Goal: Task Accomplishment & Management: Complete application form

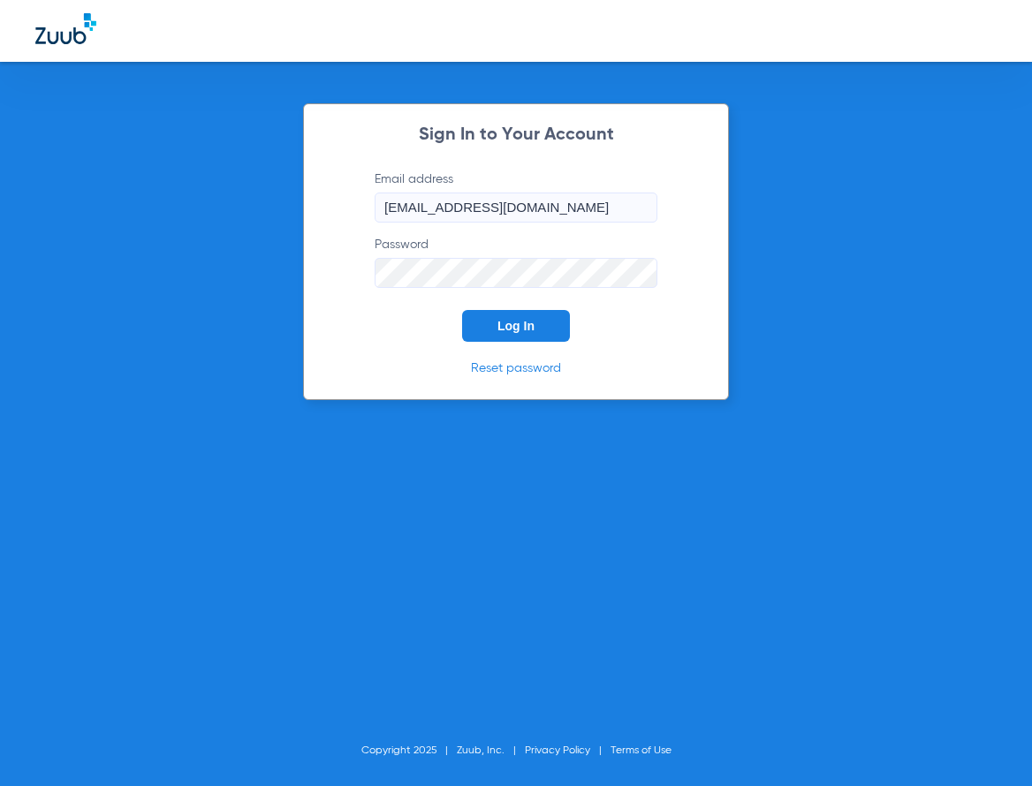
click at [526, 329] on span "Log In" at bounding box center [515, 326] width 37 height 14
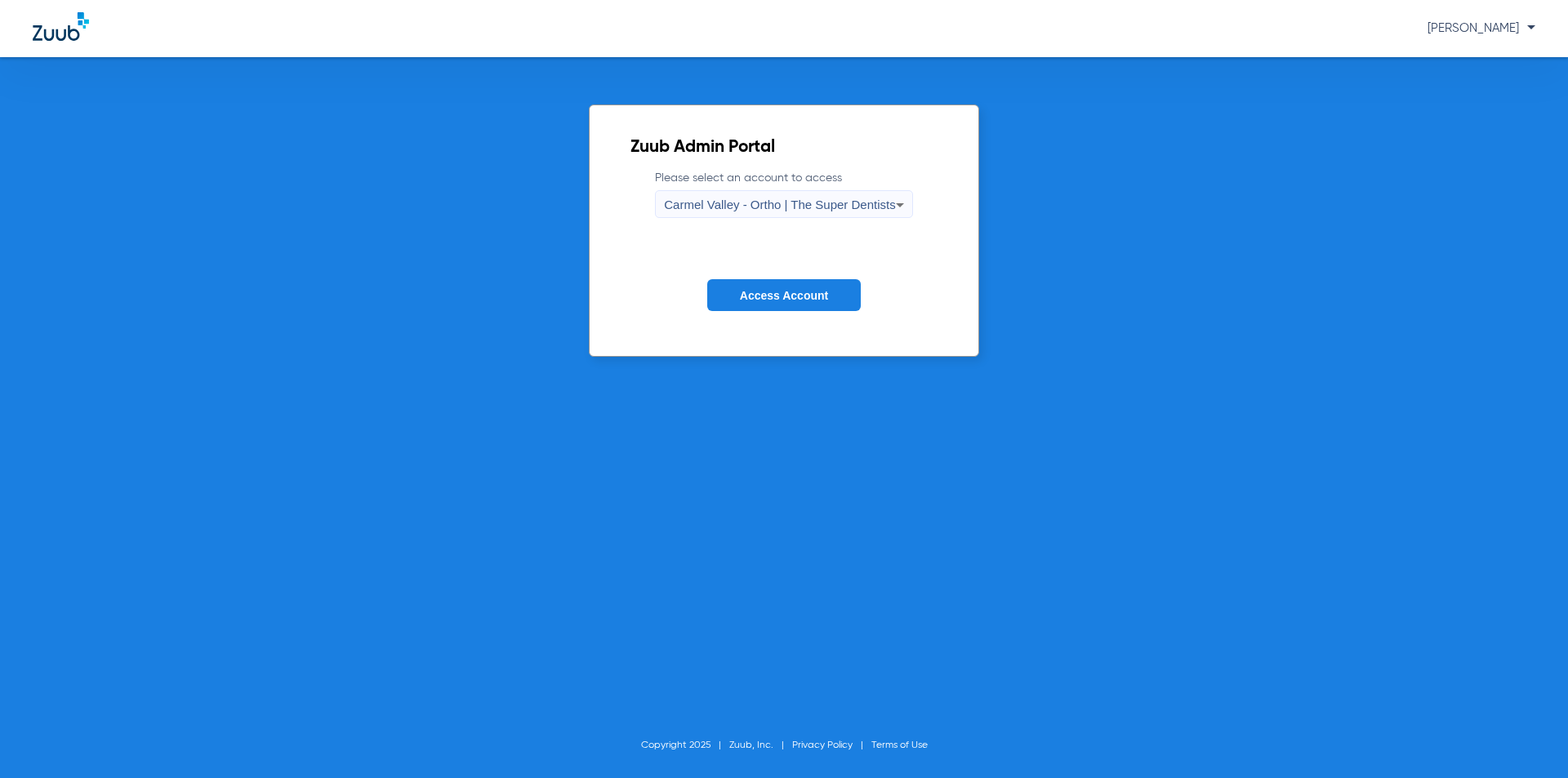
click at [784, 211] on span "Carmel Valley - Ortho | The Super Dentists" at bounding box center [779, 204] width 231 height 14
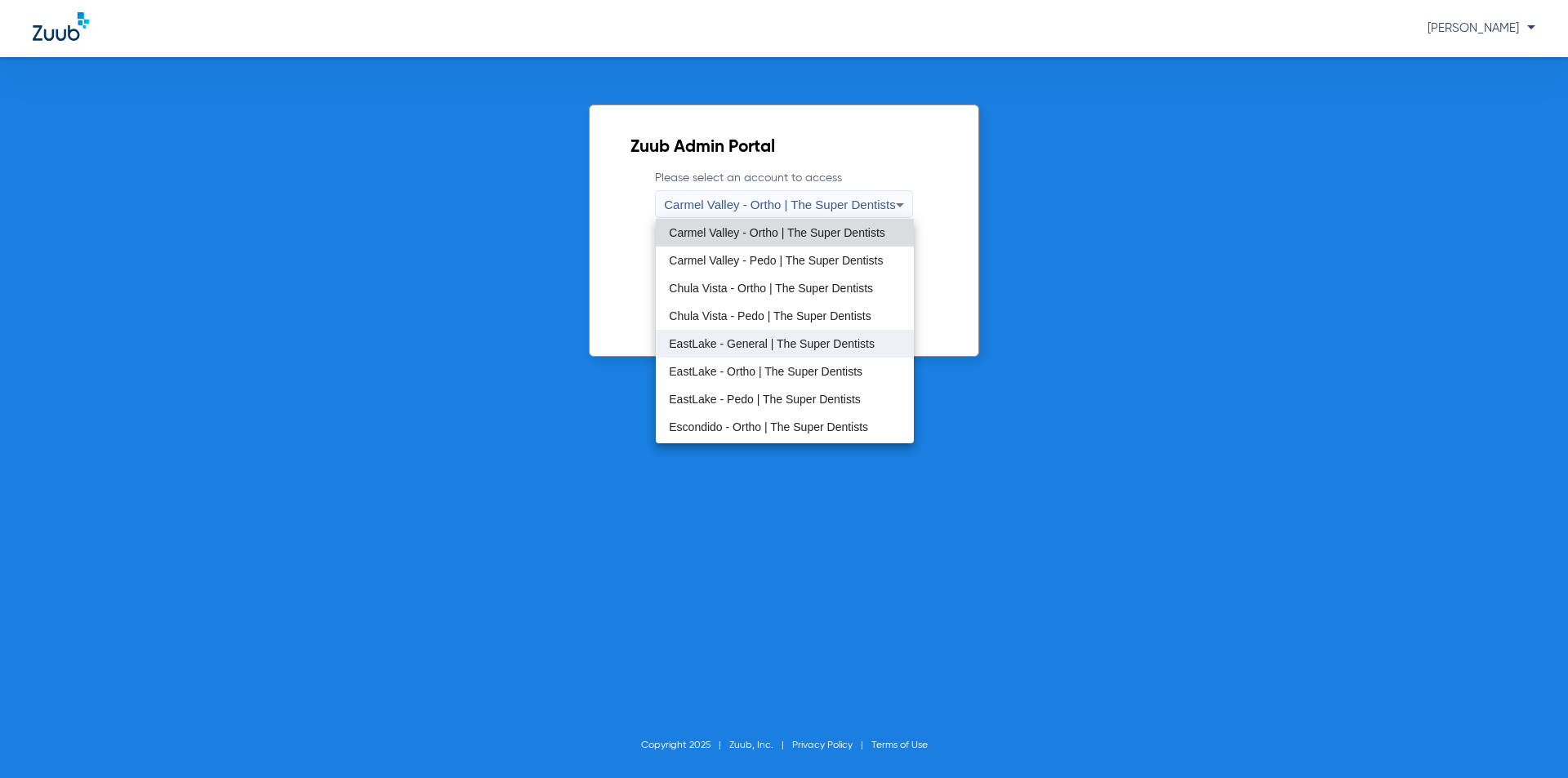
click at [790, 334] on mat-option "EastLake - General | The Super Dentists" at bounding box center [784, 344] width 257 height 28
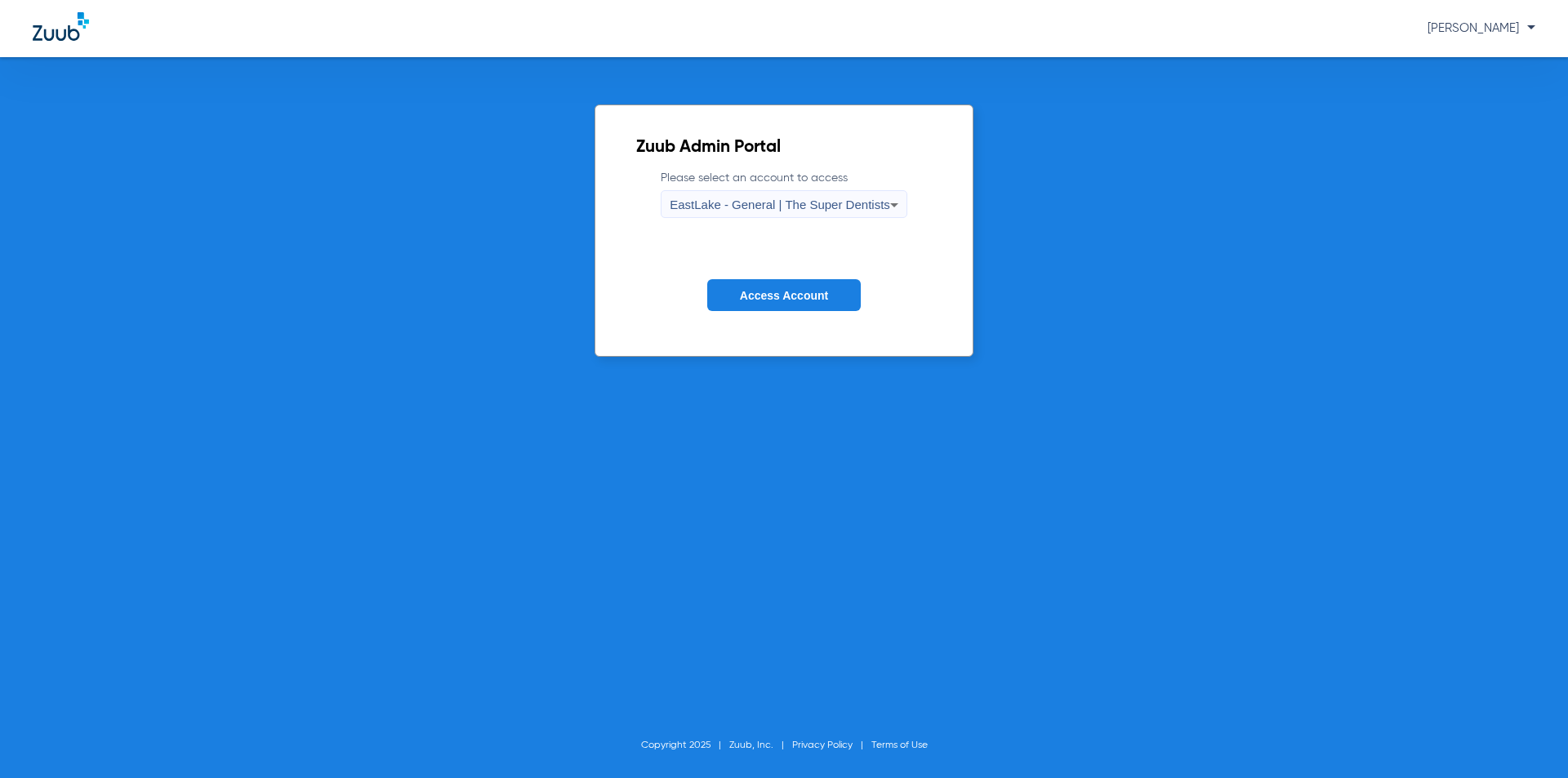
click at [788, 290] on span "Access Account" at bounding box center [783, 296] width 88 height 13
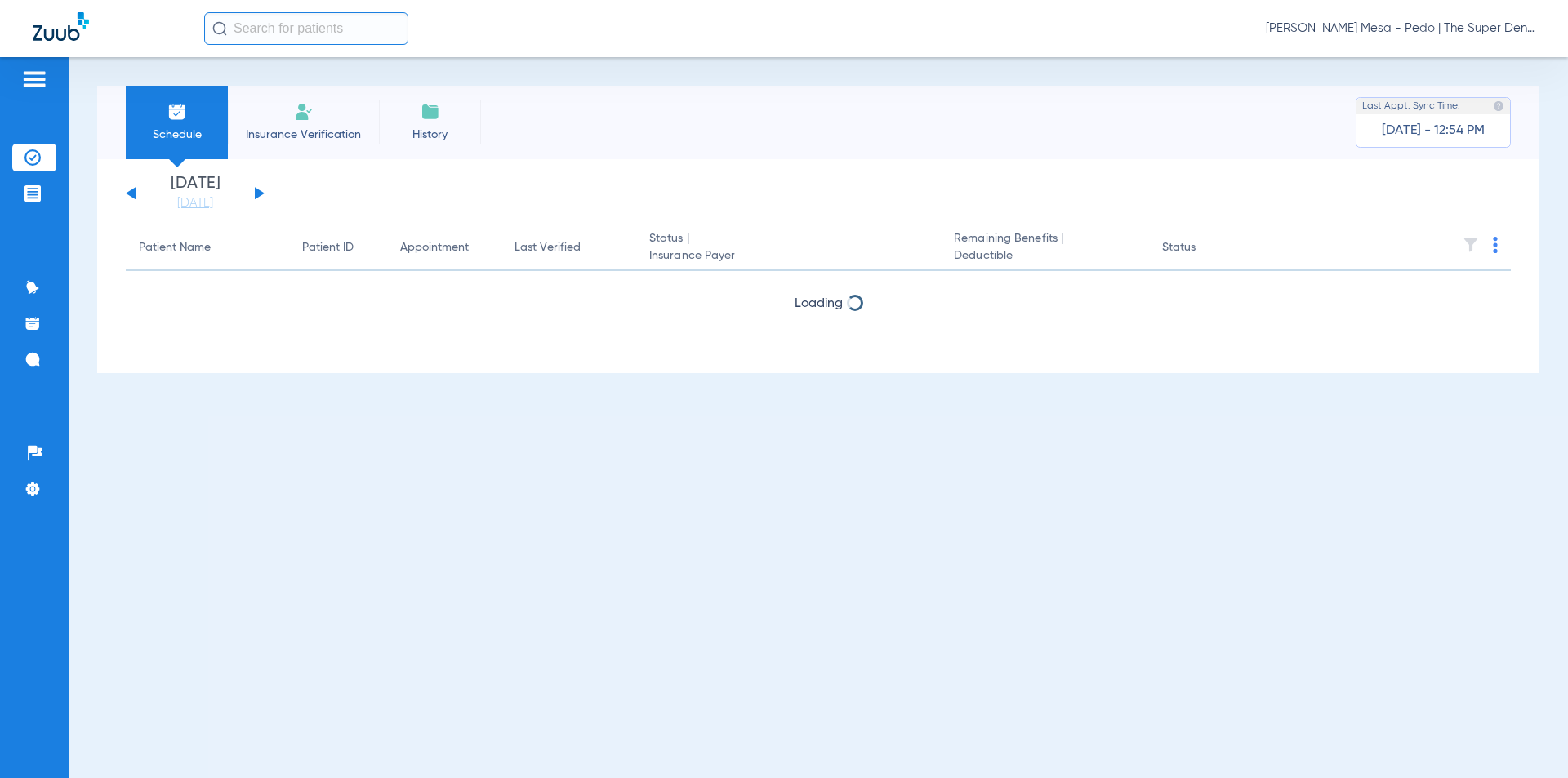
click at [338, 135] on span "Insurance Verification" at bounding box center [303, 135] width 127 height 17
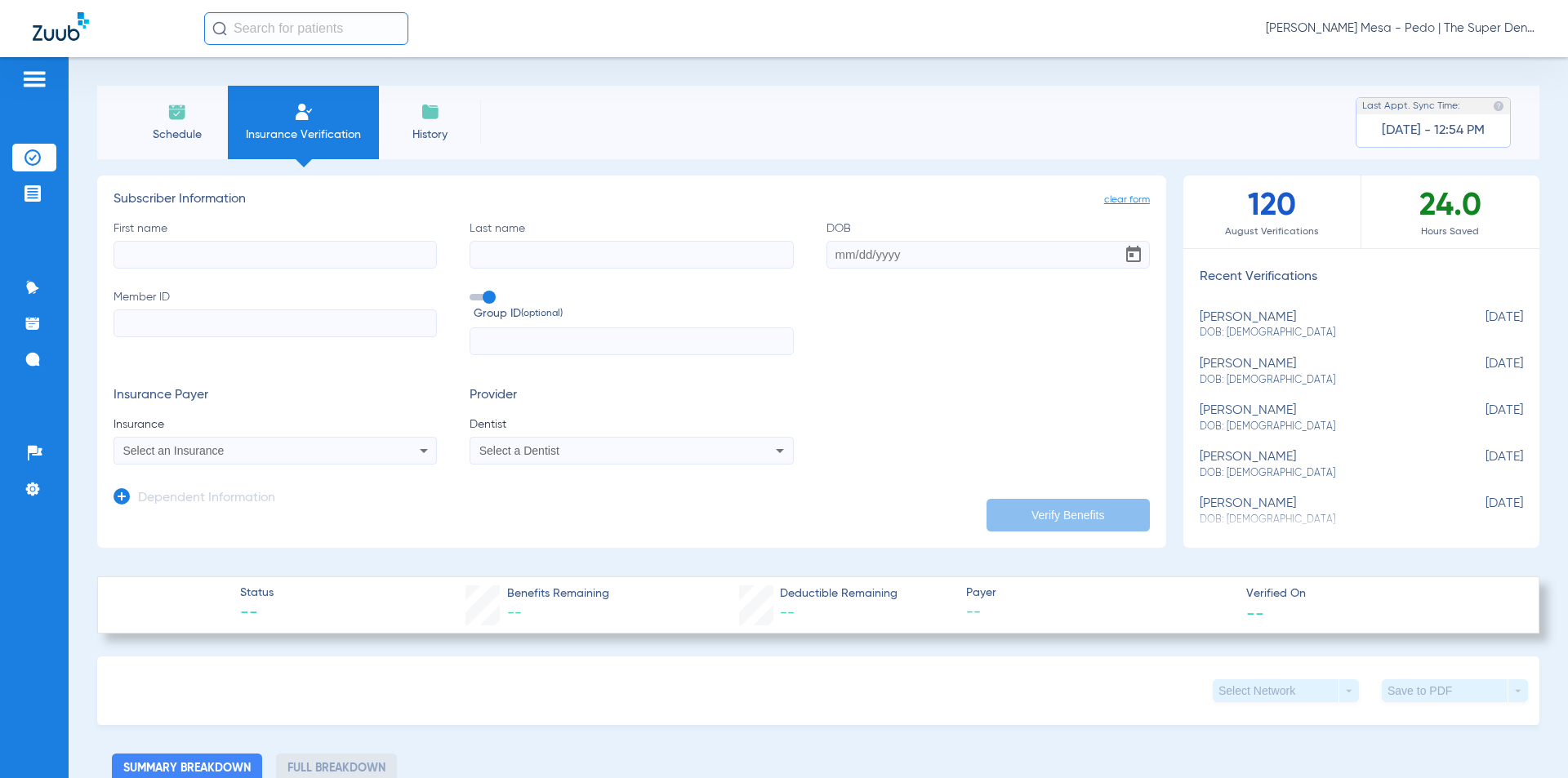
click at [357, 262] on input "First name" at bounding box center [276, 255] width 324 height 28
type input "H"
type input "J"
type input "[PERSON_NAME]"
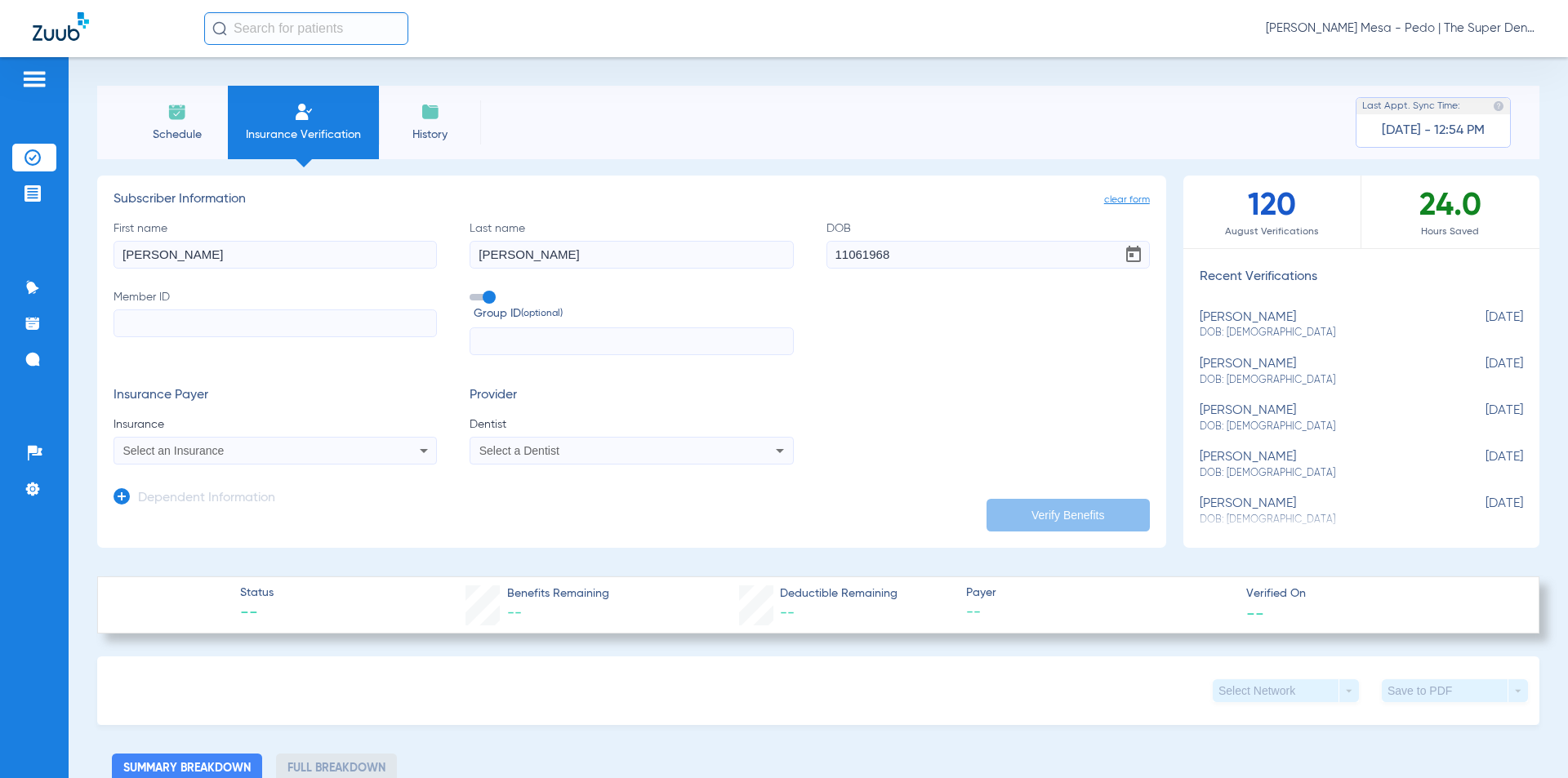
type input "[DATE]"
click at [351, 321] on input "Member ID" at bounding box center [276, 323] width 324 height 28
type input "250255513"
click at [269, 447] on div "Select an Insurance" at bounding box center [245, 450] width 244 height 11
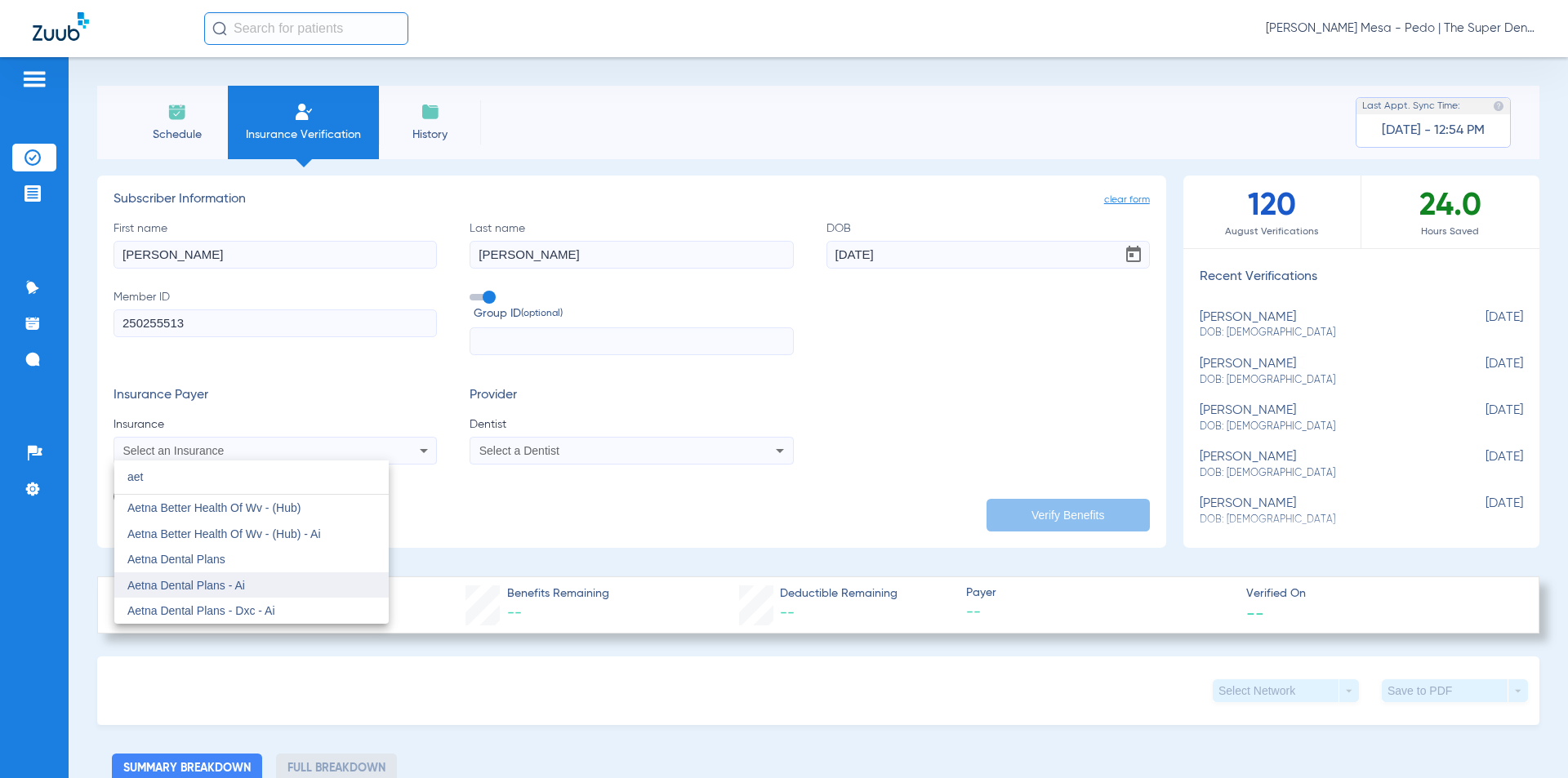
type input "aet"
click at [254, 581] on mat-option "Aetna Dental Plans - Ai" at bounding box center [251, 585] width 275 height 26
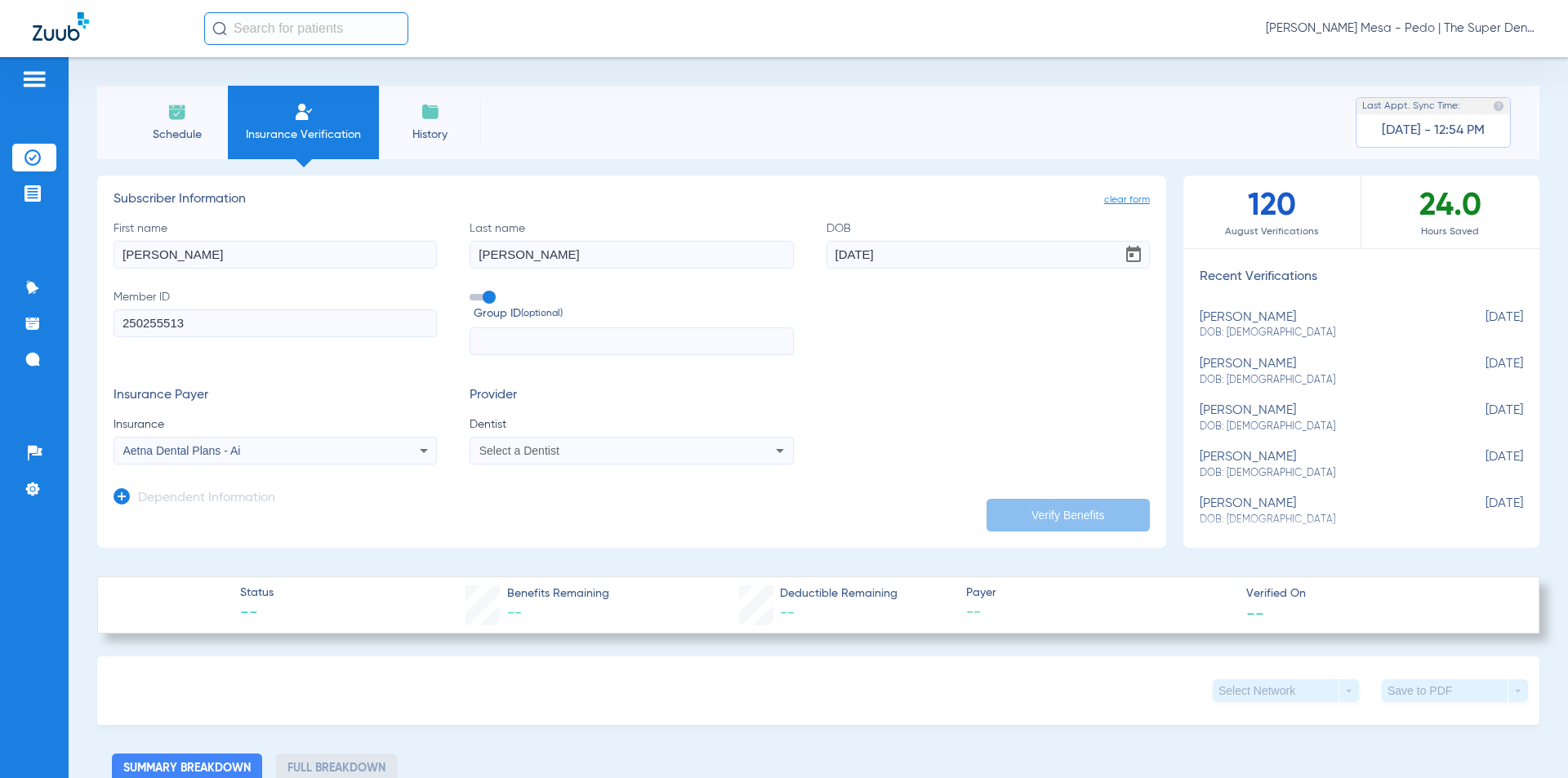
click at [563, 457] on div "Select a Dentist" at bounding box center [631, 450] width 322 height 19
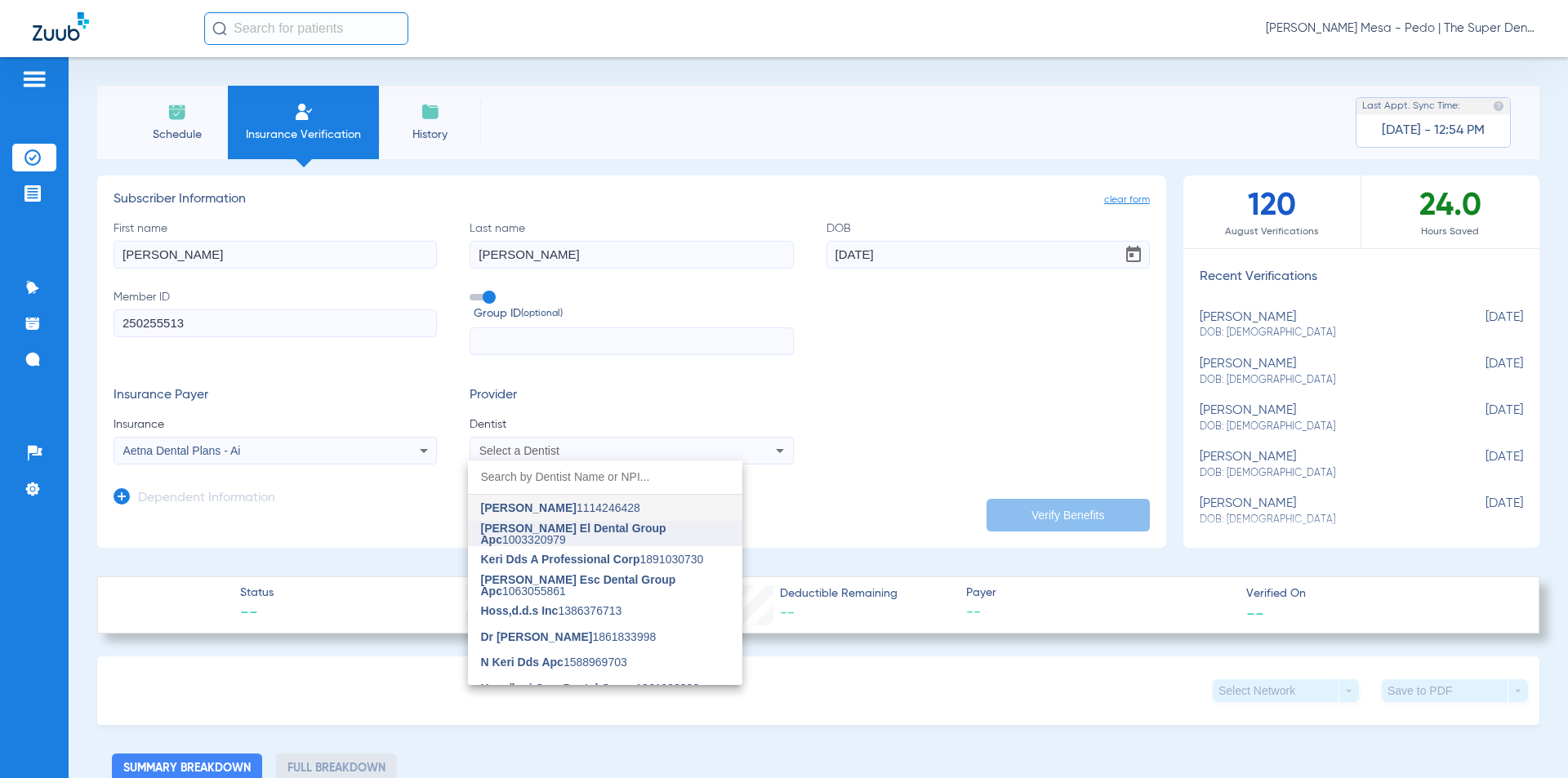
click at [549, 525] on mat-option "[PERSON_NAME] El Dental Group Apc 1003320979" at bounding box center [605, 533] width 275 height 26
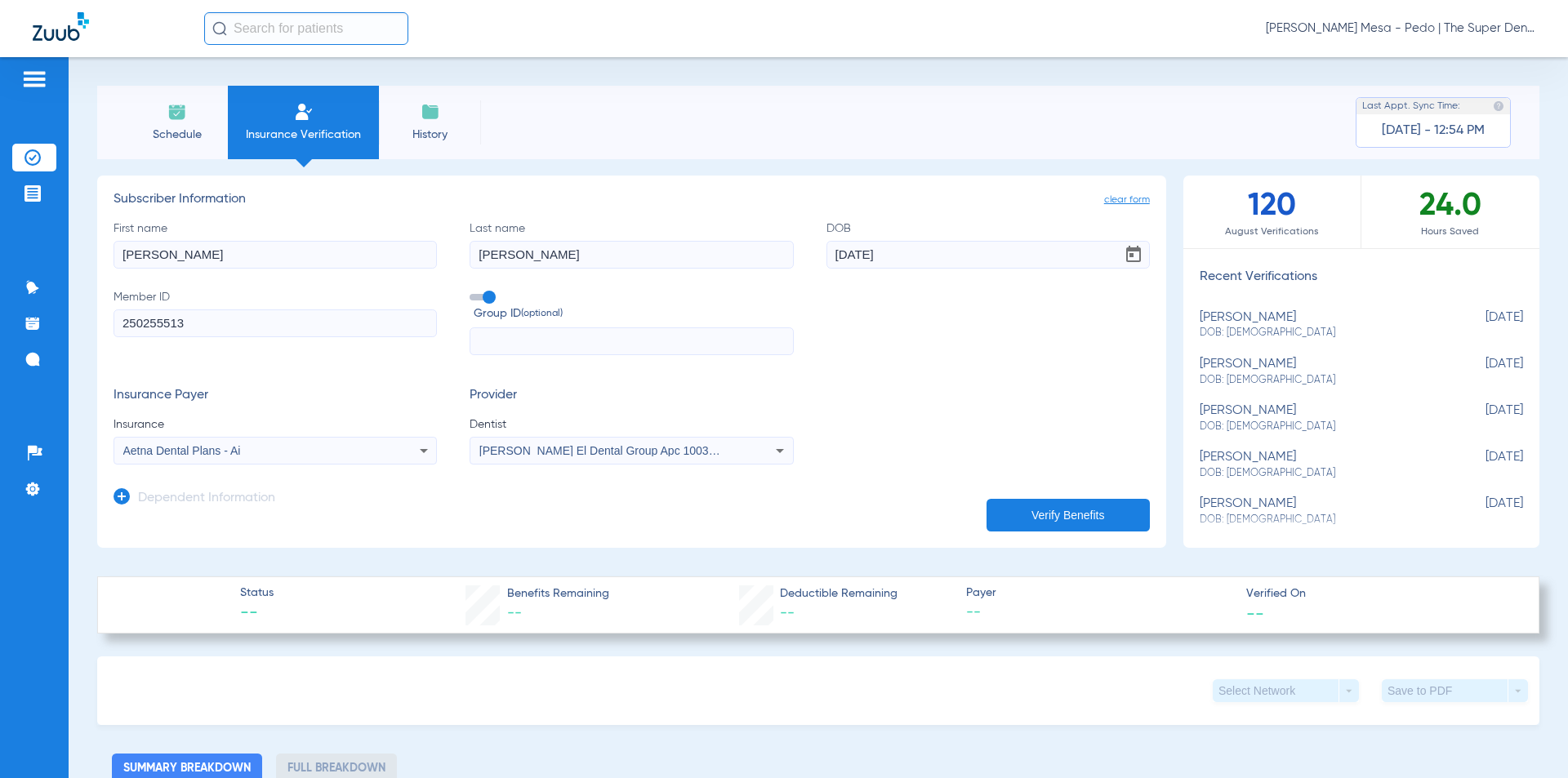
click at [227, 499] on h3 "Dependent Information" at bounding box center [206, 499] width 137 height 17
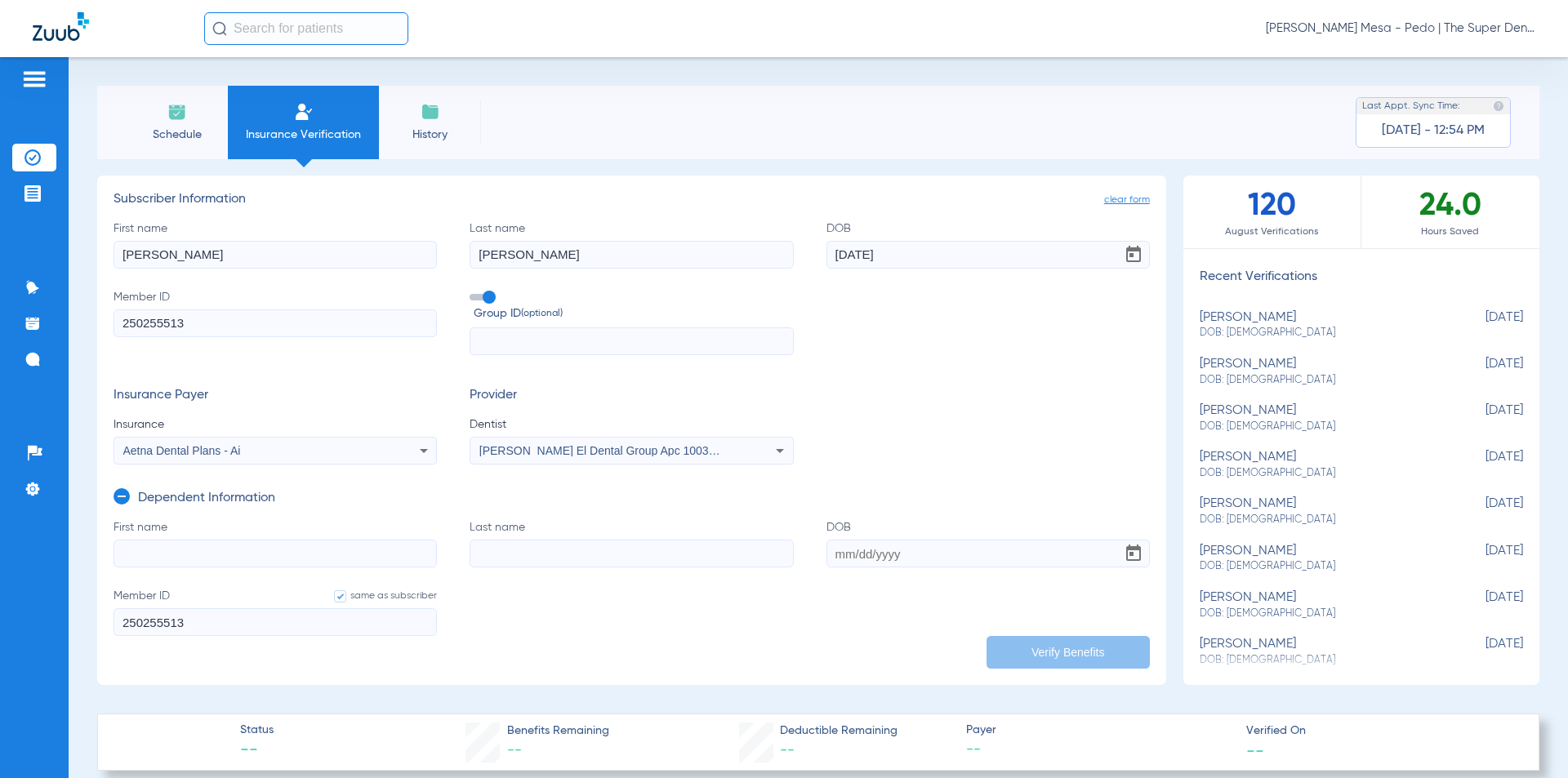
click at [278, 552] on input "First name" at bounding box center [276, 553] width 324 height 28
type input "[PERSON_NAME]"
type input "[DATE]"
click at [278, 552] on input "[PERSON_NAME]" at bounding box center [276, 553] width 324 height 28
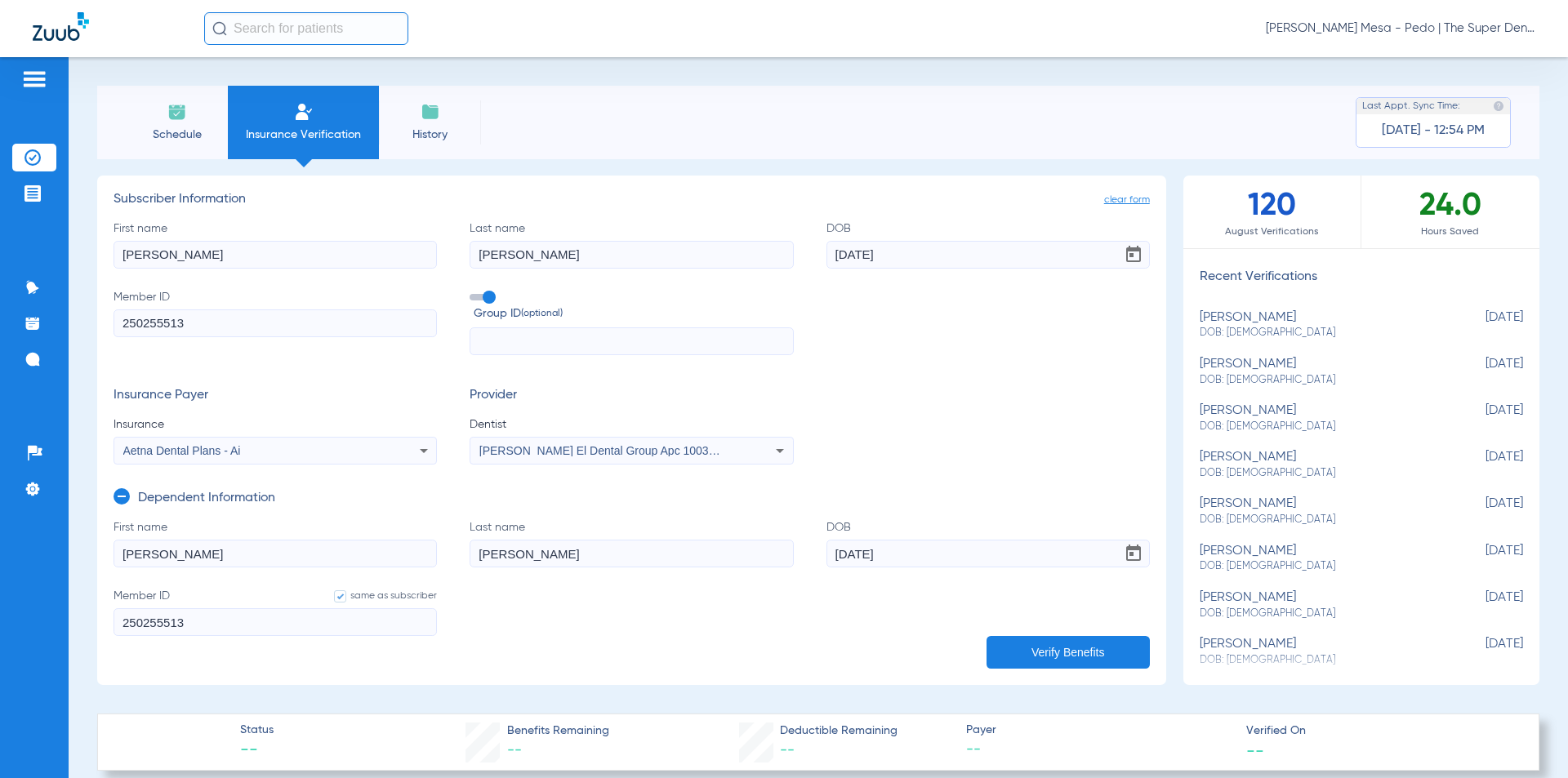
click at [953, 653] on button "Verify Benefits" at bounding box center [1068, 651] width 164 height 32
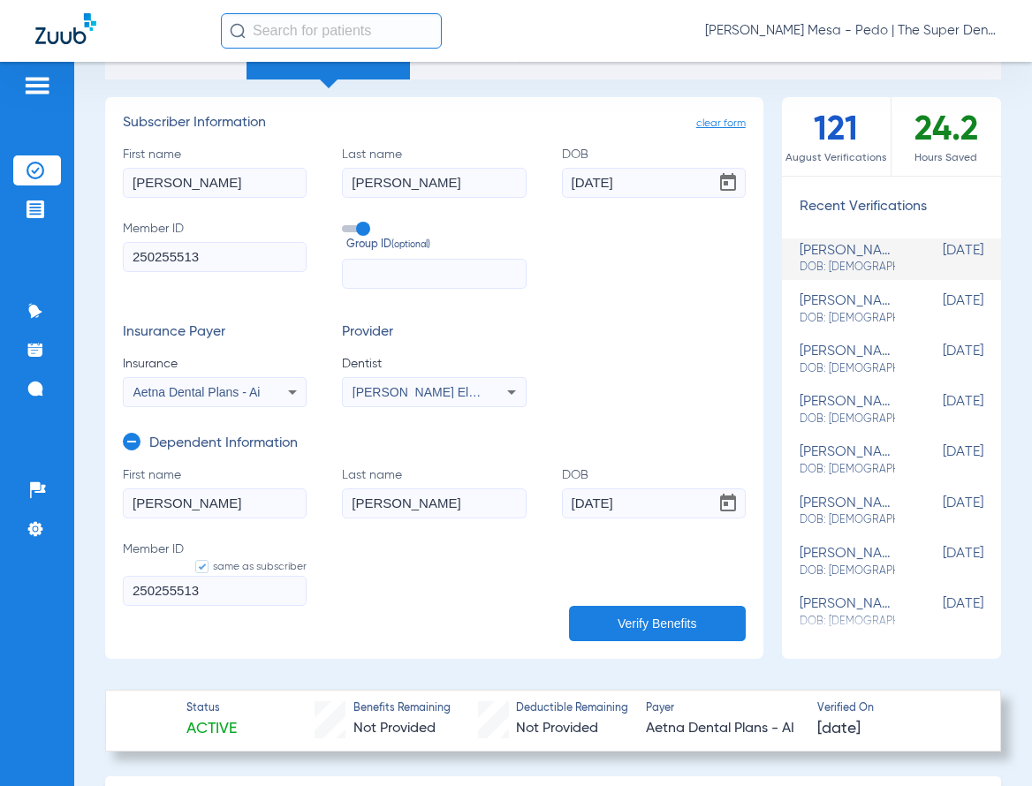
scroll to position [88, 0]
